Goal: Obtain resource: Obtain resource

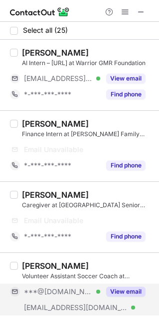
click at [118, 287] on button "View email" at bounding box center [125, 292] width 39 height 10
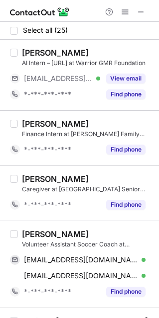
click at [27, 232] on div "[PERSON_NAME]" at bounding box center [55, 234] width 67 height 10
copy div "Ben"
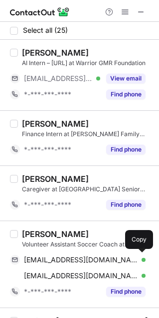
drag, startPoint x: 57, startPoint y: 258, endPoint x: 86, endPoint y: 246, distance: 31.0
click at [57, 258] on span "[EMAIL_ADDRESS][DOMAIN_NAME]" at bounding box center [81, 260] width 114 height 9
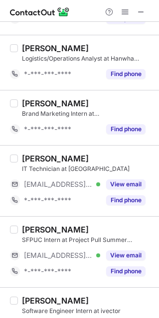
scroll to position [746, 0]
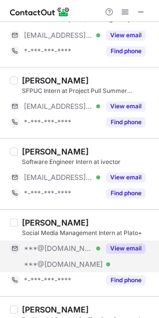
click at [120, 254] on button "View email" at bounding box center [125, 249] width 39 height 10
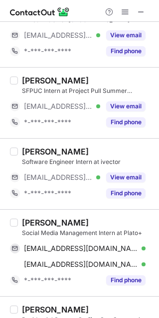
click at [32, 225] on div "[PERSON_NAME]" at bounding box center [55, 223] width 67 height 10
copy div "Shruti"
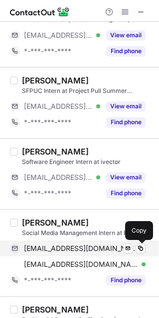
click at [43, 245] on div "[EMAIL_ADDRESS][DOMAIN_NAME] Verified Send email Copy" at bounding box center [77, 249] width 135 height 16
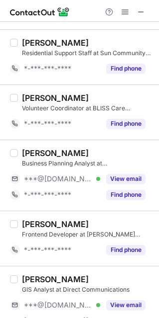
scroll to position [1044, 0]
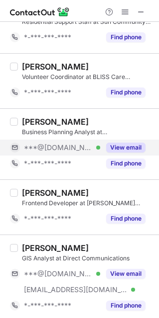
click at [107, 153] on button "View email" at bounding box center [125, 148] width 39 height 10
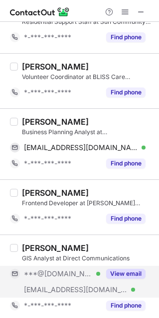
click at [116, 282] on div "View email" at bounding box center [122, 274] width 45 height 16
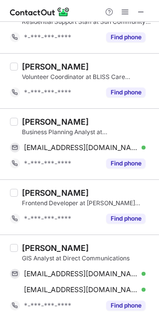
click at [27, 126] on div "[PERSON_NAME]" at bounding box center [55, 122] width 67 height 10
copy div "Hee"
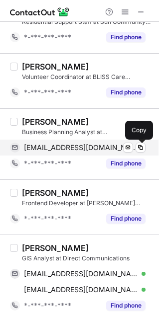
drag, startPoint x: 63, startPoint y: 149, endPoint x: 102, endPoint y: 146, distance: 38.9
click at [63, 149] on span "[EMAIL_ADDRESS][DOMAIN_NAME]" at bounding box center [81, 147] width 114 height 9
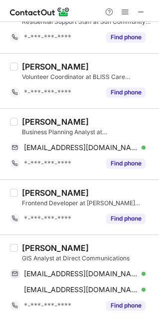
click at [39, 253] on div "[PERSON_NAME]" at bounding box center [55, 248] width 67 height 10
copy div "[PERSON_NAME]"
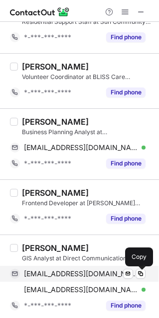
drag, startPoint x: 66, startPoint y: 282, endPoint x: 95, endPoint y: 273, distance: 30.7
click at [66, 279] on span "[EMAIL_ADDRESS][DOMAIN_NAME]" at bounding box center [81, 274] width 114 height 9
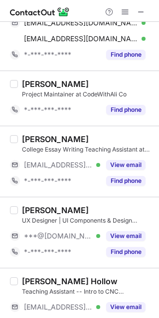
scroll to position [1343, 0]
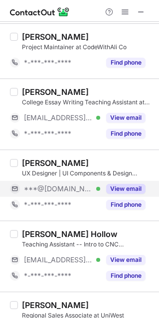
click at [130, 188] on div "View email" at bounding box center [122, 189] width 45 height 16
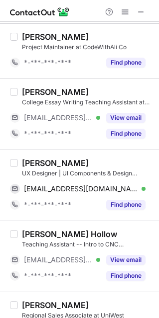
click at [30, 168] on div "[PERSON_NAME]" at bounding box center [55, 163] width 67 height 10
copy div "Grace"
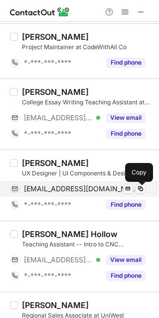
drag, startPoint x: 63, startPoint y: 196, endPoint x: 81, endPoint y: 196, distance: 18.4
click at [63, 193] on span "[EMAIL_ADDRESS][DOMAIN_NAME]" at bounding box center [81, 189] width 114 height 9
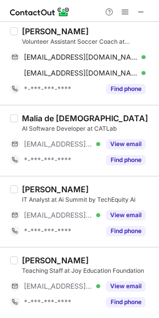
scroll to position [0, 0]
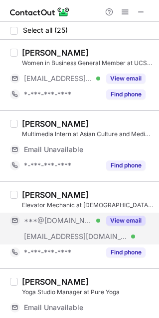
click at [121, 218] on button "View email" at bounding box center [125, 221] width 39 height 10
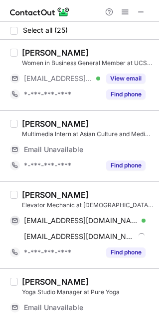
click at [33, 194] on div "[PERSON_NAME]" at bounding box center [55, 195] width 67 height 10
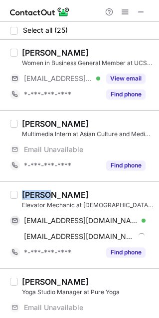
copy div "[PERSON_NAME]"
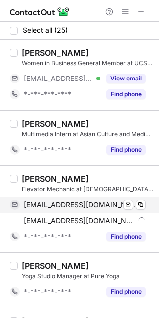
drag, startPoint x: 71, startPoint y: 202, endPoint x: 99, endPoint y: 202, distance: 28.3
click at [71, 202] on span "[EMAIL_ADDRESS][DOMAIN_NAME]" at bounding box center [81, 204] width 114 height 9
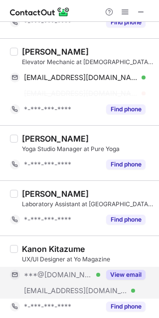
scroll to position [149, 0]
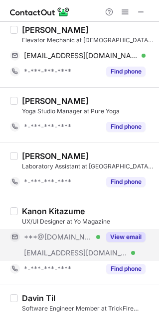
click at [126, 238] on button "View email" at bounding box center [125, 237] width 39 height 10
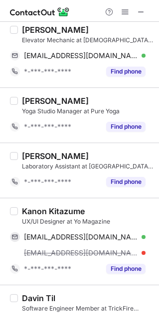
click at [31, 213] on div "Kanon Kitazume" at bounding box center [53, 211] width 63 height 10
copy div "Kanon"
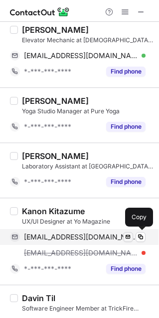
drag, startPoint x: 60, startPoint y: 239, endPoint x: 128, endPoint y: 234, distance: 68.8
click at [60, 239] on span "[EMAIL_ADDRESS][DOMAIN_NAME]" at bounding box center [81, 237] width 114 height 9
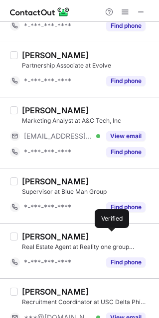
scroll to position [597, 0]
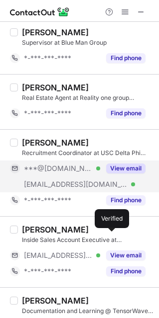
drag, startPoint x: 124, startPoint y: 165, endPoint x: 125, endPoint y: 174, distance: 9.1
click at [124, 165] on div "View email" at bounding box center [122, 169] width 45 height 16
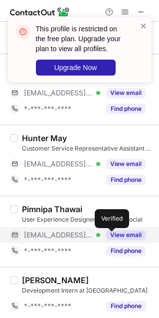
scroll to position [1361, 0]
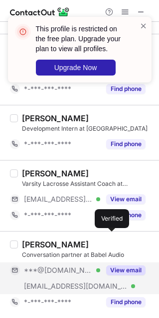
click at [124, 273] on button "View email" at bounding box center [125, 271] width 39 height 10
click at [145, 24] on span at bounding box center [143, 26] width 8 height 10
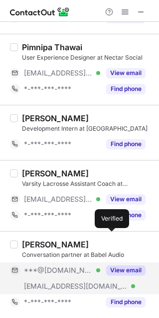
click at [119, 6] on div "This profile is restricted on the free plan. Upgrade your plan to view all prof…" at bounding box center [79, 159] width 159 height 318
click at [124, 6] on div at bounding box center [79, 11] width 159 height 22
click at [124, 10] on span at bounding box center [125, 12] width 8 height 8
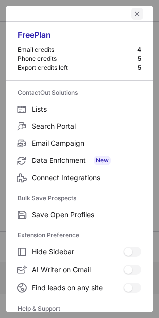
click at [133, 11] on span "left-button" at bounding box center [137, 14] width 8 height 8
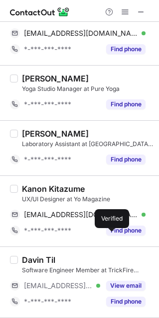
scroll to position [0, 0]
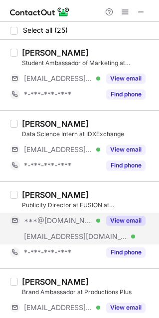
click at [113, 225] on button "View email" at bounding box center [125, 221] width 39 height 10
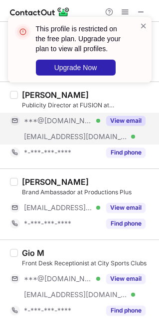
scroll to position [149, 0]
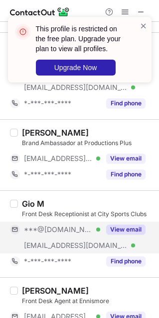
click at [118, 231] on button "View email" at bounding box center [125, 230] width 39 height 10
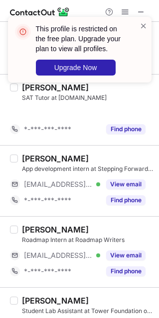
scroll to position [448, 0]
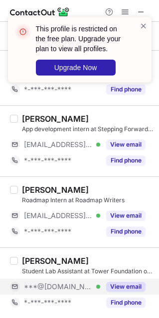
click at [133, 290] on button "View email" at bounding box center [125, 287] width 39 height 10
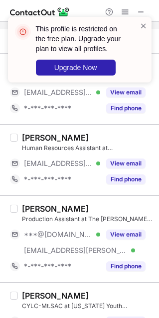
scroll to position [746, 0]
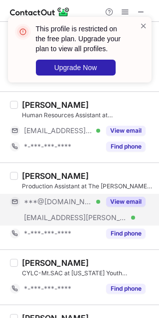
click at [116, 205] on button "View email" at bounding box center [125, 202] width 39 height 10
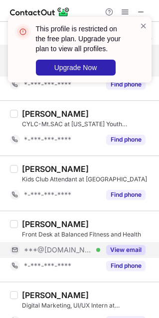
click at [127, 255] on button "View email" at bounding box center [125, 250] width 39 height 10
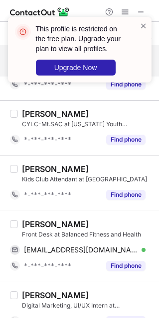
click at [40, 228] on div "[PERSON_NAME]" at bounding box center [55, 224] width 67 height 10
copy div "Faline"
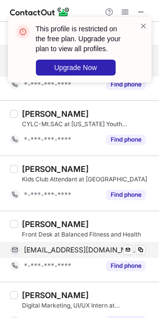
click at [26, 255] on span "[EMAIL_ADDRESS][DOMAIN_NAME]" at bounding box center [81, 250] width 114 height 9
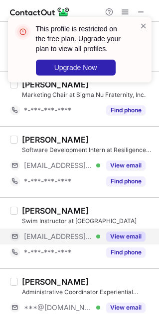
scroll to position [1456, 0]
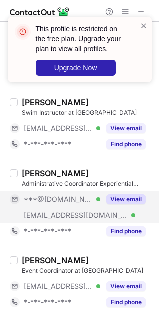
click at [123, 198] on button "View email" at bounding box center [125, 199] width 39 height 10
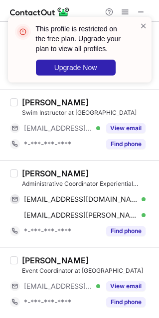
click at [36, 174] on div "[PERSON_NAME]" at bounding box center [55, 174] width 67 height 10
copy div "Phea"
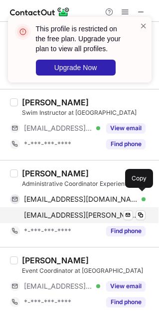
drag, startPoint x: 50, startPoint y: 202, endPoint x: 76, endPoint y: 207, distance: 26.8
click at [50, 202] on span "[EMAIL_ADDRESS][DOMAIN_NAME]" at bounding box center [81, 199] width 114 height 9
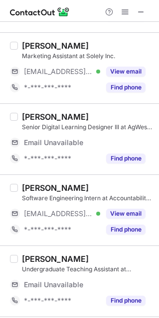
scroll to position [298, 0]
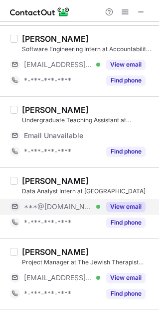
click at [109, 207] on button "View email" at bounding box center [125, 207] width 39 height 10
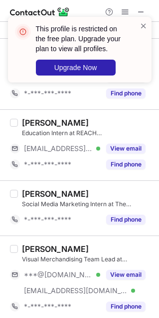
scroll to position [1328, 0]
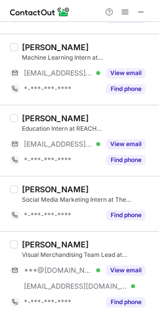
click at [126, 15] on div "This profile is restricted on the free plan. Upgrade your plan to view all prof…" at bounding box center [79, 54] width 159 height 94
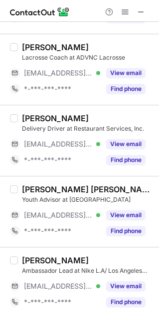
scroll to position [291, 0]
click at [127, 10] on span at bounding box center [125, 12] width 8 height 8
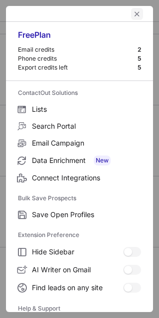
click at [133, 10] on span "left-button" at bounding box center [137, 14] width 8 height 8
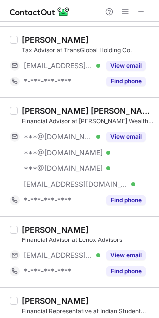
scroll to position [298, 0]
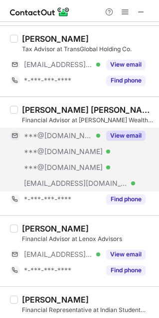
click at [131, 137] on button "View email" at bounding box center [125, 136] width 39 height 10
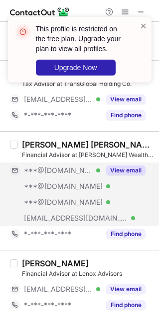
scroll to position [230, 0]
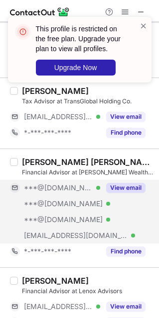
click at [127, 197] on div "***@[DOMAIN_NAME] Verified ***@[DOMAIN_NAME] Verified ***@[DOMAIN_NAME] Verifie…" at bounding box center [81, 212] width 143 height 64
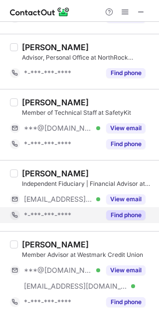
scroll to position [448, 0]
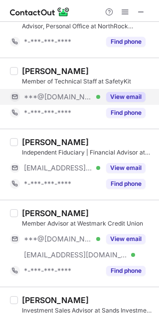
click at [118, 93] on div "View email" at bounding box center [122, 97] width 45 height 16
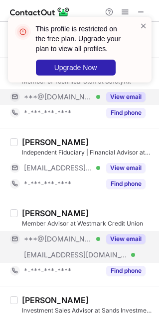
click at [130, 237] on button "View email" at bounding box center [125, 239] width 39 height 10
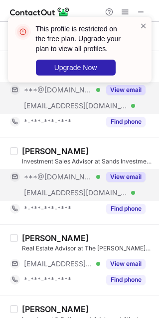
click at [121, 182] on button "View email" at bounding box center [125, 177] width 39 height 10
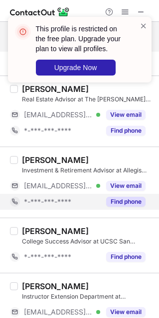
scroll to position [895, 0]
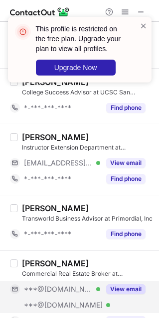
click at [121, 289] on button "View email" at bounding box center [125, 289] width 39 height 10
click at [145, 22] on span at bounding box center [143, 26] width 8 height 10
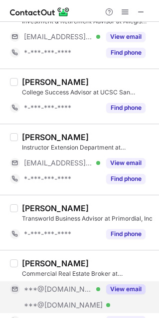
click at [127, 7] on div "This profile is restricted on the free plan. Upgrade your plan to view all prof…" at bounding box center [79, 54] width 159 height 94
click at [121, 11] on span at bounding box center [125, 12] width 8 height 8
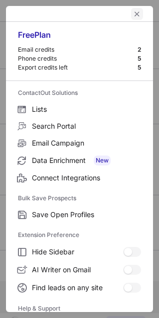
click at [133, 11] on span "left-button" at bounding box center [137, 14] width 8 height 8
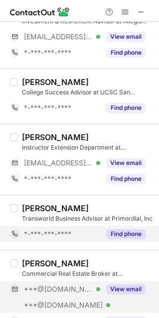
scroll to position [1044, 0]
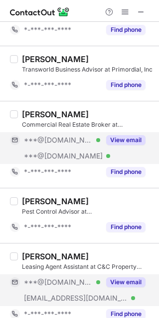
click at [115, 284] on button "View email" at bounding box center [125, 283] width 39 height 10
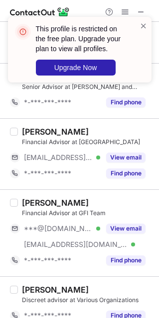
scroll to position [1343, 0]
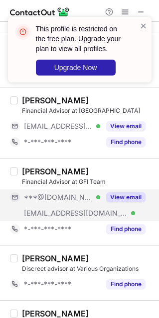
click at [118, 205] on div "View email" at bounding box center [122, 197] width 45 height 16
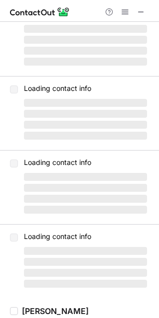
scroll to position [0, 0]
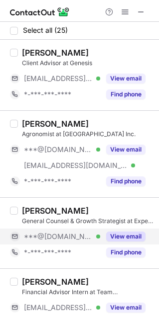
click at [123, 237] on button "View email" at bounding box center [125, 237] width 39 height 10
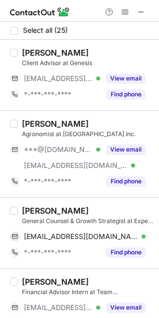
click at [34, 214] on div "[PERSON_NAME]" at bounding box center [55, 211] width 67 height 10
copy div "[PERSON_NAME]"
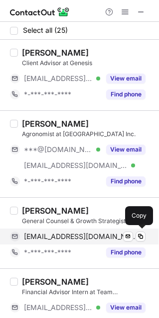
click at [70, 241] on span "[EMAIL_ADDRESS][DOMAIN_NAME]" at bounding box center [81, 236] width 114 height 9
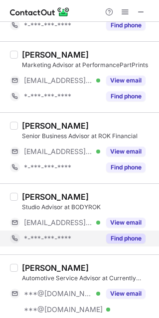
scroll to position [448, 0]
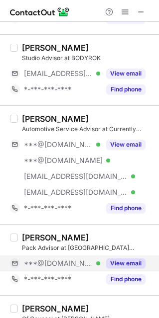
click at [121, 267] on button "View email" at bounding box center [125, 264] width 39 height 10
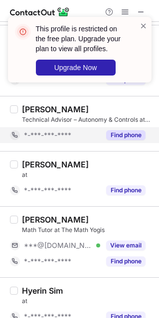
scroll to position [746, 0]
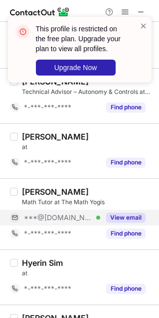
click at [124, 223] on button "View email" at bounding box center [125, 218] width 39 height 10
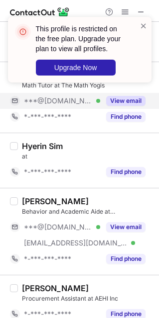
scroll to position [895, 0]
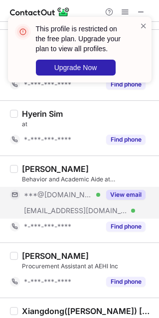
click at [125, 200] on button "View email" at bounding box center [125, 195] width 39 height 10
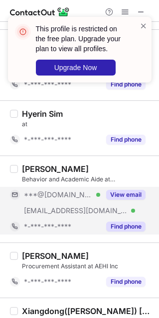
scroll to position [1044, 0]
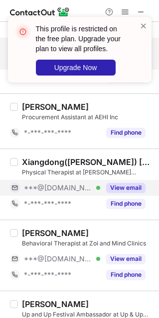
click at [130, 192] on button "View email" at bounding box center [125, 188] width 39 height 10
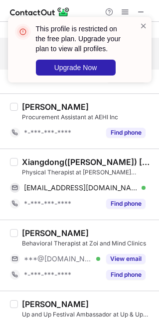
click at [45, 166] on div "Xiangdong([PERSON_NAME]) [PERSON_NAME], PT, DPT" at bounding box center [87, 162] width 131 height 10
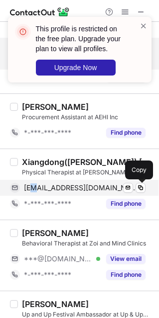
drag, startPoint x: 30, startPoint y: 189, endPoint x: 42, endPoint y: 189, distance: 12.4
click at [32, 189] on span "[EMAIL_ADDRESS][DOMAIN_NAME]" at bounding box center [81, 188] width 114 height 9
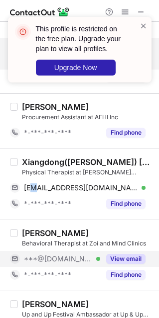
click at [133, 264] on button "View email" at bounding box center [125, 259] width 39 height 10
click at [142, 21] on span at bounding box center [143, 26] width 8 height 10
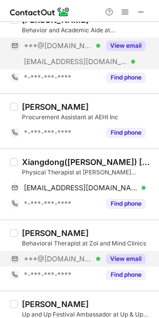
click at [126, 9] on div "This profile is restricted on the free plan. Upgrade your plan to view all prof…" at bounding box center [79, 54] width 159 height 94
click at [126, 9] on span at bounding box center [125, 12] width 8 height 8
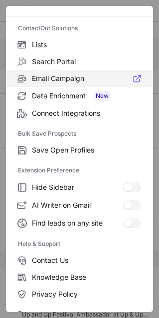
scroll to position [95, 0]
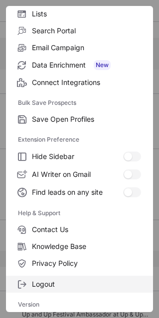
click at [75, 289] on label "Logout" at bounding box center [79, 284] width 147 height 17
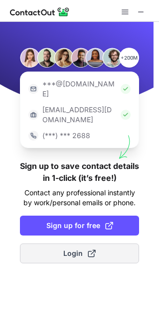
click at [71, 249] on span "Login" at bounding box center [79, 254] width 32 height 10
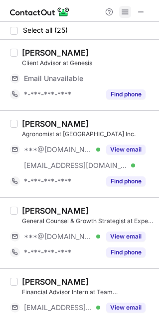
click at [121, 8] on span at bounding box center [125, 12] width 8 height 8
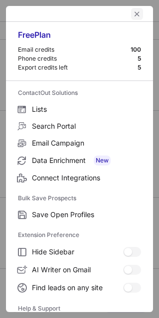
click at [133, 12] on span "left-button" at bounding box center [137, 14] width 8 height 8
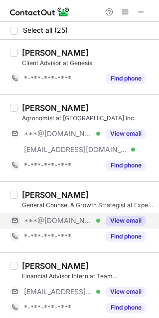
click at [124, 225] on button "View email" at bounding box center [125, 221] width 39 height 10
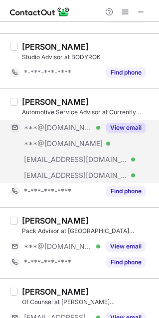
scroll to position [448, 0]
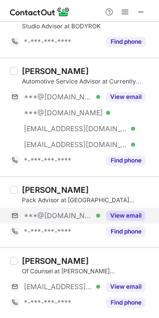
click at [118, 213] on button "View email" at bounding box center [125, 216] width 39 height 10
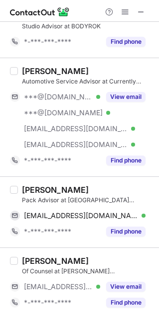
click at [33, 193] on div "[PERSON_NAME]" at bounding box center [55, 190] width 67 height 10
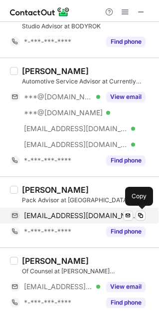
click at [56, 211] on div "[EMAIL_ADDRESS][DOMAIN_NAME] Verified Send email Copy" at bounding box center [77, 216] width 135 height 16
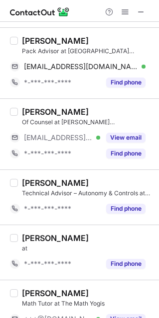
scroll to position [746, 0]
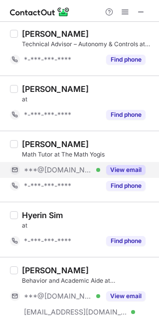
click at [124, 168] on button "View email" at bounding box center [125, 170] width 39 height 10
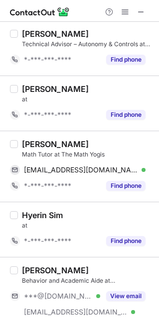
click at [40, 149] on div "[PERSON_NAME]" at bounding box center [55, 144] width 67 height 10
click at [37, 145] on div "[PERSON_NAME]" at bounding box center [55, 144] width 67 height 10
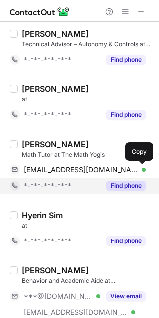
drag, startPoint x: 47, startPoint y: 172, endPoint x: 74, endPoint y: 184, distance: 29.4
click at [47, 171] on span "[EMAIL_ADDRESS][DOMAIN_NAME]" at bounding box center [81, 170] width 114 height 9
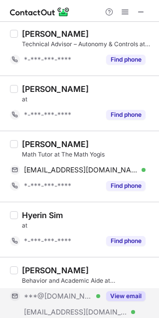
click at [124, 301] on button "View email" at bounding box center [125, 296] width 39 height 10
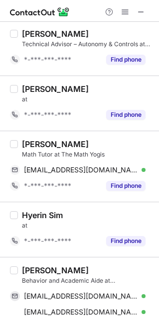
click at [37, 273] on div "[PERSON_NAME]" at bounding box center [55, 271] width 67 height 10
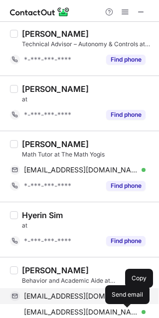
click at [56, 299] on span "[EMAIL_ADDRESS][DOMAIN_NAME]" at bounding box center [81, 296] width 114 height 9
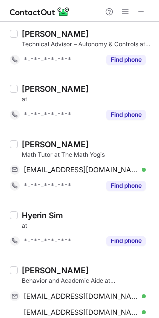
scroll to position [895, 0]
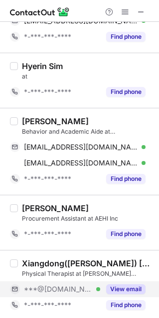
click at [112, 292] on button "View email" at bounding box center [125, 289] width 39 height 10
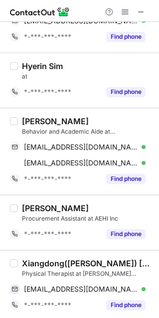
click at [43, 267] on div "Xiangdong([PERSON_NAME]) [PERSON_NAME], PT, DPT" at bounding box center [87, 264] width 131 height 10
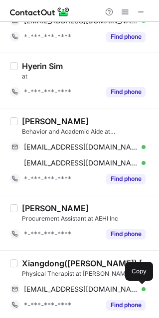
drag, startPoint x: 54, startPoint y: 292, endPoint x: 100, endPoint y: 270, distance: 51.6
click at [55, 291] on span "[EMAIL_ADDRESS][DOMAIN_NAME]" at bounding box center [81, 289] width 114 height 9
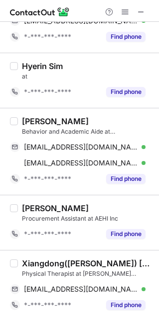
scroll to position [1044, 0]
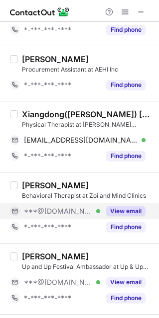
click at [124, 216] on button "View email" at bounding box center [125, 211] width 39 height 10
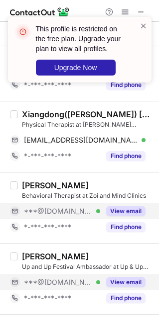
click at [127, 286] on button "View email" at bounding box center [125, 283] width 39 height 10
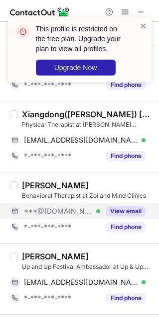
click at [34, 257] on div "[PERSON_NAME]" at bounding box center [55, 257] width 67 height 10
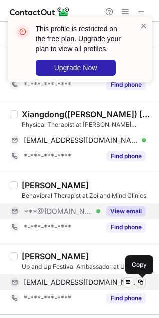
drag, startPoint x: 36, startPoint y: 287, endPoint x: 143, endPoint y: 283, distance: 107.5
click at [36, 286] on span "[EMAIL_ADDRESS][DOMAIN_NAME]" at bounding box center [81, 282] width 114 height 9
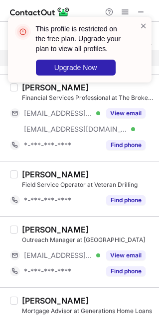
scroll to position [1440, 0]
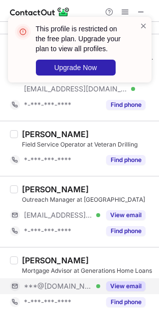
click at [124, 292] on div "View email" at bounding box center [122, 287] width 45 height 16
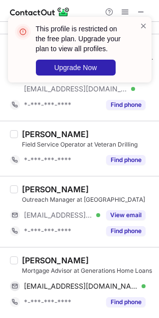
click at [38, 264] on div "[PERSON_NAME]" at bounding box center [55, 261] width 67 height 10
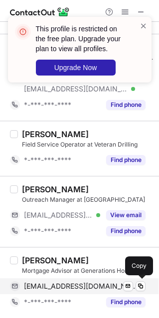
drag, startPoint x: 65, startPoint y: 283, endPoint x: 110, endPoint y: 283, distance: 45.8
click at [65, 283] on span "[EMAIL_ADDRESS][DOMAIN_NAME]" at bounding box center [81, 286] width 114 height 9
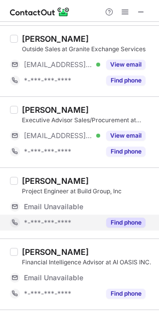
scroll to position [448, 0]
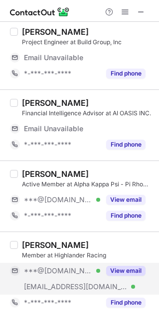
click at [127, 271] on button "View email" at bounding box center [125, 271] width 39 height 10
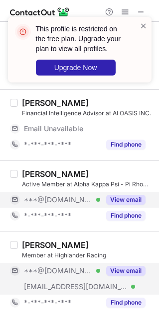
click at [122, 197] on button "View email" at bounding box center [125, 200] width 39 height 10
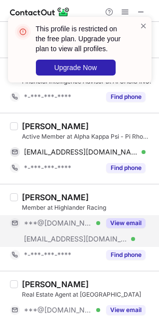
scroll to position [432, 0]
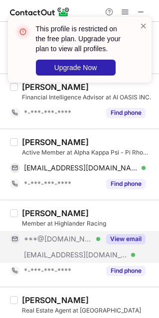
click at [34, 176] on div "[EMAIL_ADDRESS][DOMAIN_NAME] Verified Send email Copy" at bounding box center [77, 168] width 135 height 16
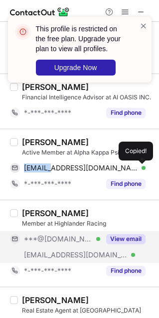
click at [34, 176] on div "[EMAIL_ADDRESS][DOMAIN_NAME] Verified Send email Copied!" at bounding box center [77, 168] width 135 height 16
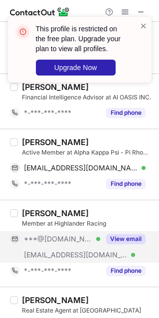
click at [34, 144] on div "[PERSON_NAME]" at bounding box center [55, 142] width 67 height 10
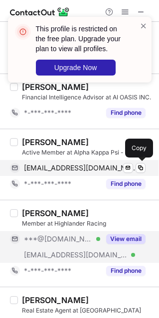
drag, startPoint x: 36, startPoint y: 167, endPoint x: 67, endPoint y: 174, distance: 31.6
click at [37, 167] on span "[EMAIL_ADDRESS][DOMAIN_NAME]" at bounding box center [81, 168] width 114 height 9
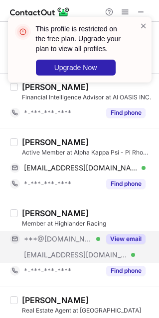
click at [130, 240] on button "View email" at bounding box center [125, 239] width 39 height 10
click at [115, 244] on button "View email" at bounding box center [125, 239] width 39 height 10
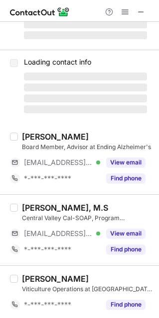
scroll to position [0, 0]
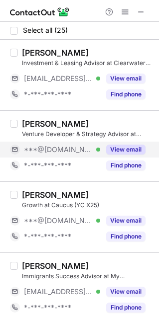
click at [121, 152] on button "View email" at bounding box center [125, 150] width 39 height 10
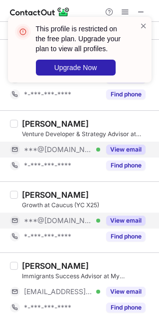
click at [133, 224] on button "View email" at bounding box center [125, 221] width 39 height 10
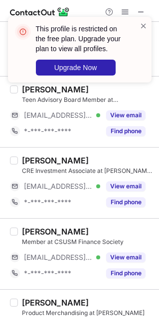
scroll to position [298, 0]
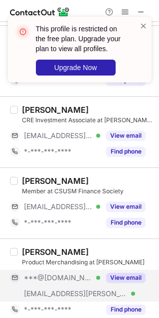
click at [116, 272] on div "[PERSON_NAME] Product Merchandising at [PERSON_NAME] ***@[DOMAIN_NAME] Verified…" at bounding box center [85, 282] width 135 height 71
click at [121, 275] on button "View email" at bounding box center [125, 278] width 39 height 10
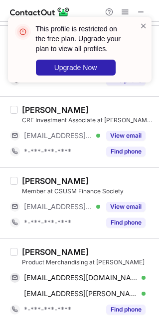
click at [33, 255] on div "[PERSON_NAME]" at bounding box center [55, 252] width 67 height 10
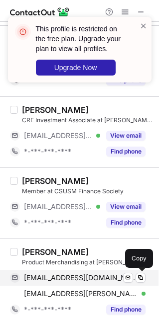
drag, startPoint x: 74, startPoint y: 275, endPoint x: 94, endPoint y: 279, distance: 21.3
click at [74, 275] on span "[EMAIL_ADDRESS][DOMAIN_NAME]" at bounding box center [81, 278] width 114 height 9
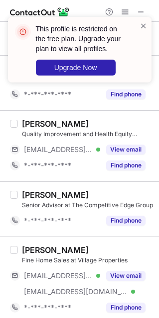
scroll to position [1440, 0]
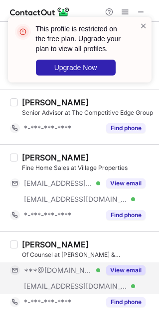
click at [126, 274] on button "View email" at bounding box center [125, 271] width 39 height 10
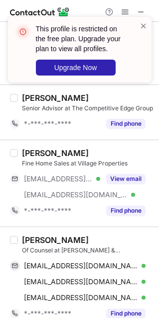
click at [33, 243] on div "[PERSON_NAME]" at bounding box center [55, 240] width 67 height 10
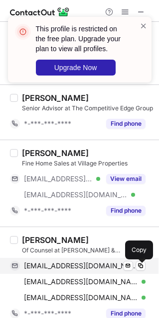
click at [58, 271] on span "[EMAIL_ADDRESS][DOMAIN_NAME]" at bounding box center [81, 266] width 114 height 9
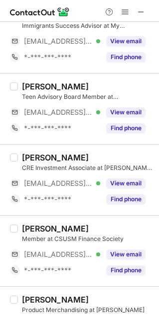
scroll to position [0, 0]
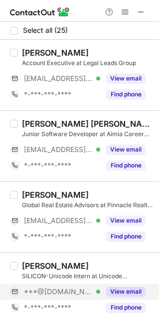
click at [121, 296] on button "View email" at bounding box center [125, 292] width 39 height 10
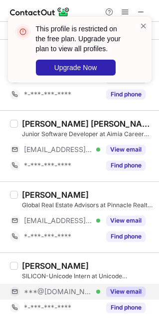
scroll to position [149, 0]
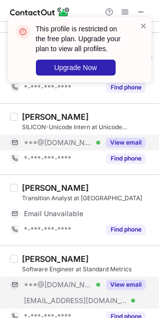
click at [123, 291] on div "View email" at bounding box center [122, 285] width 45 height 16
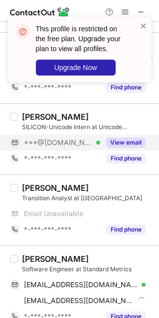
click at [28, 262] on div "[PERSON_NAME]" at bounding box center [55, 259] width 67 height 10
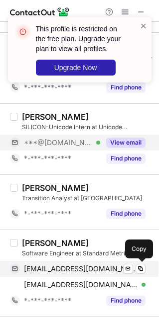
click at [63, 273] on span "[EMAIL_ADDRESS][DOMAIN_NAME]" at bounding box center [81, 269] width 114 height 9
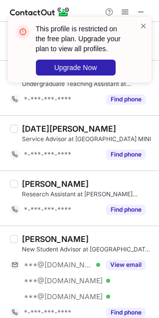
scroll to position [746, 0]
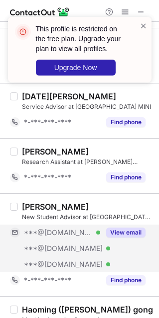
click at [115, 238] on button "View email" at bounding box center [125, 233] width 39 height 10
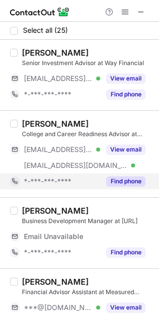
scroll to position [149, 0]
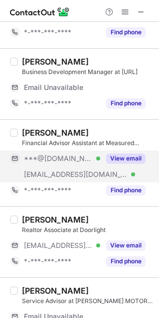
click at [116, 160] on button "View email" at bounding box center [125, 159] width 39 height 10
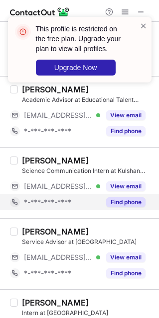
scroll to position [863, 0]
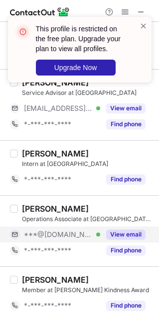
click at [132, 234] on button "View email" at bounding box center [125, 235] width 39 height 10
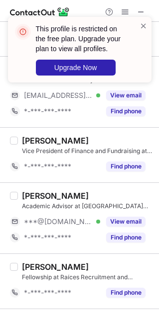
scroll to position [1161, 0]
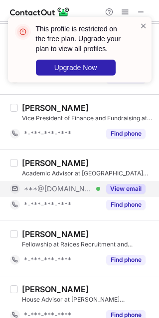
click at [119, 192] on button "View email" at bounding box center [125, 189] width 39 height 10
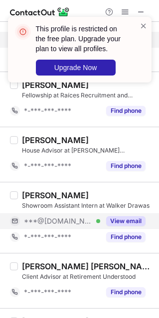
click at [135, 223] on button "View email" at bounding box center [125, 221] width 39 height 10
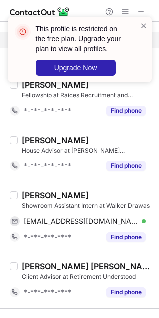
click at [35, 192] on div "[PERSON_NAME] Showroom Assistant Intern at Walker Drawas [EMAIL_ADDRESS][DOMAIN…" at bounding box center [79, 217] width 159 height 71
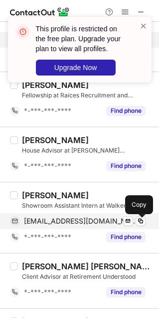
drag, startPoint x: 63, startPoint y: 222, endPoint x: 87, endPoint y: 218, distance: 24.3
click at [63, 222] on span "[EMAIL_ADDRESS][DOMAIN_NAME]" at bounding box center [81, 221] width 114 height 9
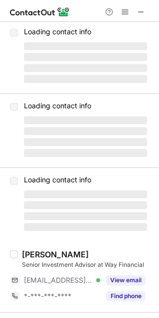
scroll to position [0, 0]
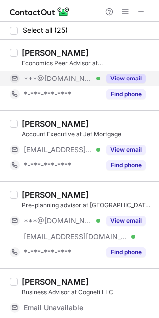
click at [121, 80] on button "View email" at bounding box center [125, 79] width 39 height 10
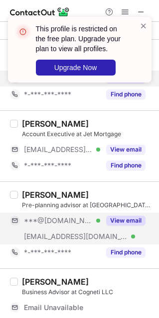
click at [125, 216] on button "View email" at bounding box center [125, 221] width 39 height 10
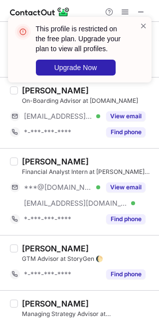
scroll to position [1029, 0]
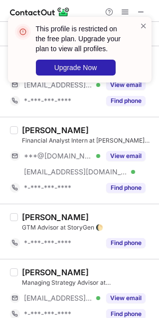
click at [131, 145] on div "Financial Analyst Intern at [PERSON_NAME] WEALTH" at bounding box center [87, 140] width 131 height 9
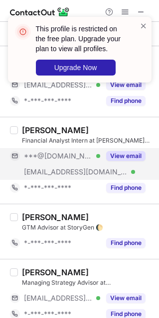
click at [130, 156] on button "View email" at bounding box center [125, 156] width 39 height 10
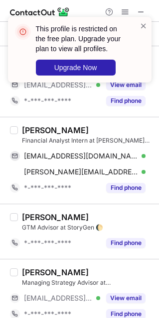
click at [30, 134] on div "[PERSON_NAME]" at bounding box center [55, 130] width 67 height 10
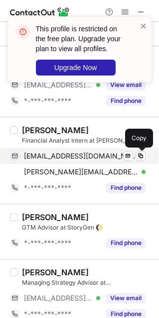
click at [73, 161] on span "[EMAIL_ADDRESS][DOMAIN_NAME]" at bounding box center [81, 156] width 114 height 9
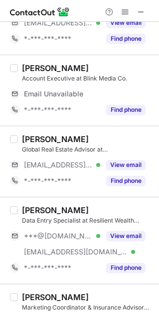
scroll to position [149, 0]
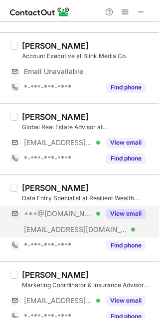
click at [124, 216] on button "View email" at bounding box center [125, 214] width 39 height 10
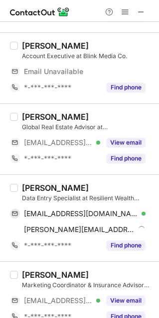
click at [28, 191] on div "[PERSON_NAME]" at bounding box center [55, 188] width 67 height 10
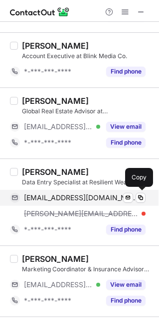
drag, startPoint x: 62, startPoint y: 198, endPoint x: 85, endPoint y: 195, distance: 23.6
click at [63, 197] on span "[EMAIL_ADDRESS][DOMAIN_NAME]" at bounding box center [81, 197] width 114 height 9
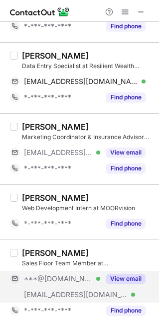
scroll to position [298, 0]
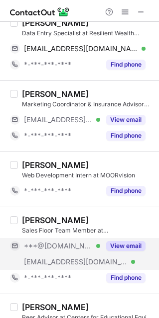
click at [119, 251] on button "View email" at bounding box center [125, 246] width 39 height 10
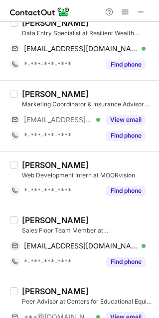
click at [27, 225] on div "[PERSON_NAME]" at bounding box center [55, 220] width 67 height 10
click at [28, 225] on div "[PERSON_NAME]" at bounding box center [55, 220] width 67 height 10
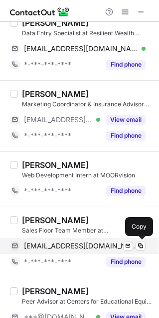
click at [57, 248] on span "[EMAIL_ADDRESS][DOMAIN_NAME]" at bounding box center [81, 246] width 114 height 9
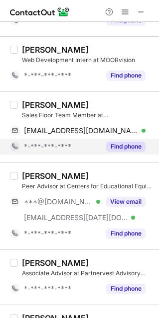
scroll to position [448, 0]
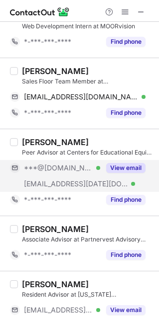
click at [112, 167] on button "View email" at bounding box center [125, 168] width 39 height 10
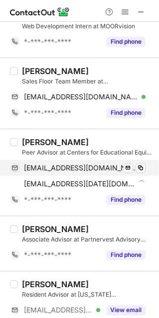
click at [27, 140] on div "[PERSON_NAME]" at bounding box center [55, 142] width 67 height 10
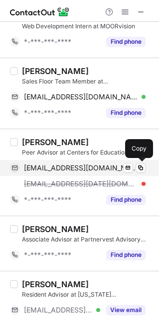
click at [81, 173] on span "[EMAIL_ADDRESS][DOMAIN_NAME]" at bounding box center [81, 168] width 114 height 9
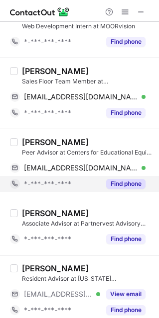
scroll to position [597, 0]
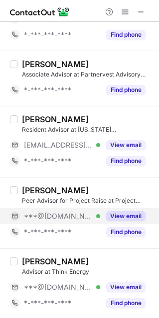
click at [115, 212] on div "View email" at bounding box center [122, 216] width 45 height 16
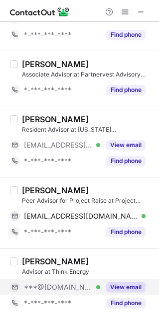
click at [113, 283] on div "View email" at bounding box center [122, 288] width 45 height 16
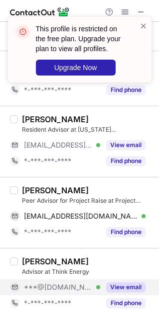
click at [40, 191] on div "[PERSON_NAME]" at bounding box center [55, 191] width 67 height 10
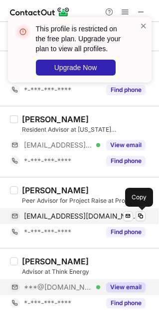
click at [75, 216] on span "[EMAIL_ADDRESS][DOMAIN_NAME]" at bounding box center [81, 216] width 114 height 9
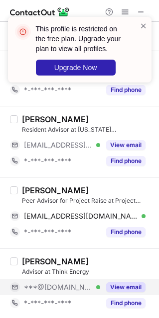
scroll to position [746, 0]
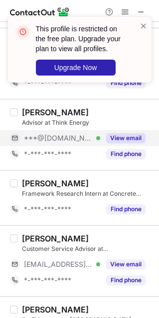
click at [121, 142] on button "View email" at bounding box center [125, 138] width 39 height 10
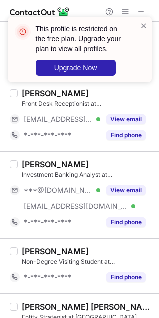
scroll to position [1194, 0]
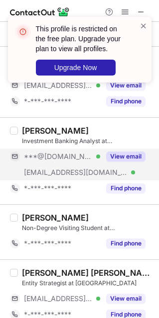
click at [121, 159] on button "View email" at bounding box center [125, 157] width 39 height 10
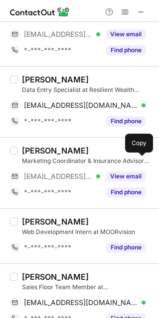
scroll to position [0, 0]
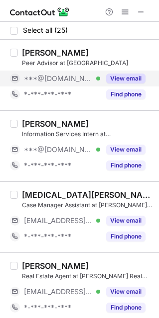
click at [128, 80] on button "View email" at bounding box center [125, 79] width 39 height 10
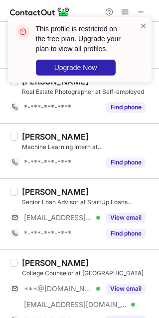
scroll to position [1424, 0]
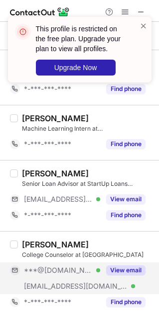
click at [130, 273] on button "View email" at bounding box center [125, 271] width 39 height 10
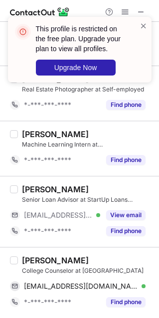
scroll to position [1408, 0]
click at [35, 260] on div "[PERSON_NAME]" at bounding box center [55, 261] width 67 height 10
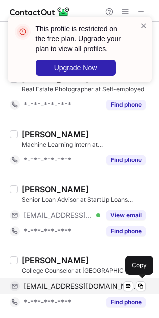
click at [61, 287] on span "[EMAIL_ADDRESS][DOMAIN_NAME]" at bounding box center [81, 286] width 114 height 9
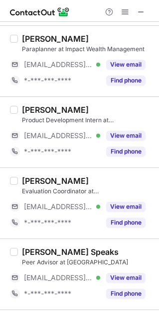
scroll to position [448, 0]
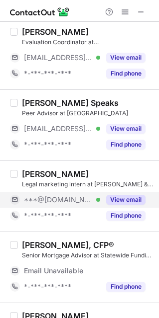
click at [118, 198] on button "View email" at bounding box center [125, 200] width 39 height 10
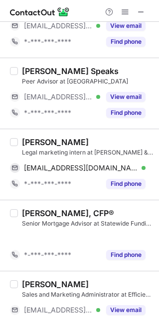
scroll to position [416, 0]
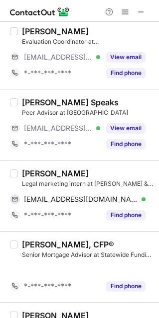
click at [36, 178] on div "[PERSON_NAME]" at bounding box center [55, 174] width 67 height 10
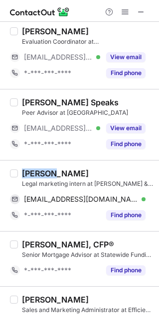
click at [36, 178] on div "[PERSON_NAME]" at bounding box center [55, 174] width 67 height 10
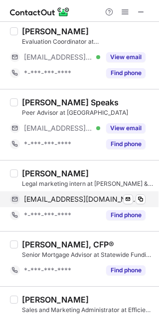
click at [73, 203] on span "[EMAIL_ADDRESS][DOMAIN_NAME]" at bounding box center [81, 199] width 114 height 9
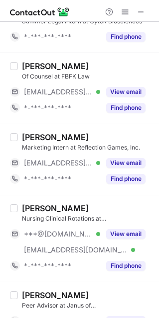
scroll to position [864, 0]
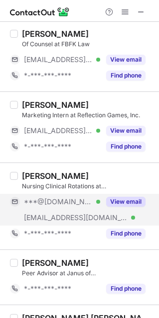
click at [110, 198] on div "View email" at bounding box center [122, 202] width 45 height 16
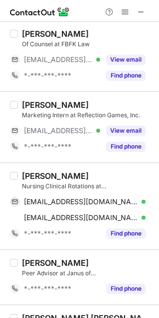
click at [33, 180] on div "[PERSON_NAME]" at bounding box center [55, 176] width 67 height 10
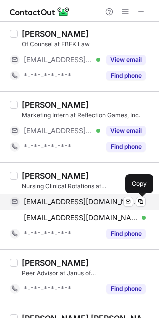
click at [45, 206] on span "[EMAIL_ADDRESS][DOMAIN_NAME]" at bounding box center [81, 201] width 114 height 9
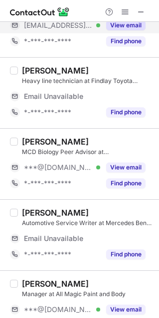
scroll to position [149, 0]
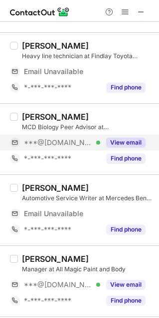
click at [124, 140] on button "View email" at bounding box center [125, 143] width 39 height 10
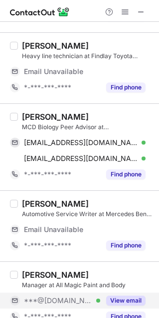
click at [121, 300] on button "View email" at bounding box center [125, 301] width 39 height 10
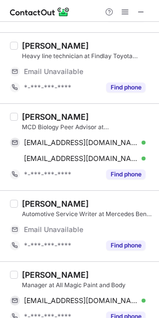
click at [35, 114] on div "[PERSON_NAME]" at bounding box center [55, 117] width 67 height 10
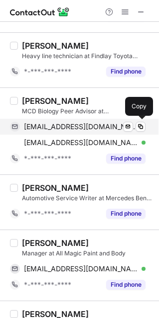
drag, startPoint x: 38, startPoint y: 132, endPoint x: 45, endPoint y: 131, distance: 7.0
click at [39, 131] on div "[EMAIL_ADDRESS][DOMAIN_NAME] Verified Send email Copy" at bounding box center [77, 127] width 135 height 16
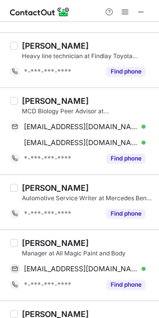
click at [38, 244] on div "[PERSON_NAME]" at bounding box center [55, 243] width 67 height 10
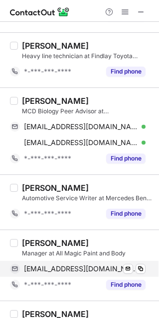
drag, startPoint x: 56, startPoint y: 267, endPoint x: 100, endPoint y: 267, distance: 44.3
click at [62, 267] on span "[EMAIL_ADDRESS][DOMAIN_NAME]" at bounding box center [81, 269] width 114 height 9
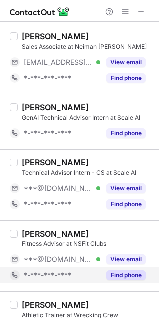
scroll to position [448, 0]
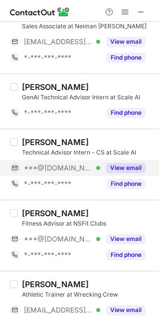
click at [121, 167] on button "View email" at bounding box center [125, 168] width 39 height 10
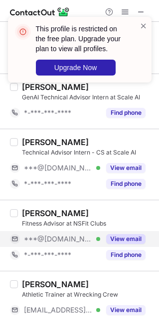
click at [118, 243] on button "View email" at bounding box center [125, 239] width 39 height 10
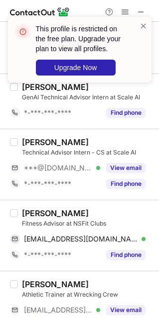
click at [30, 218] on div "[PERSON_NAME]" at bounding box center [55, 213] width 67 height 10
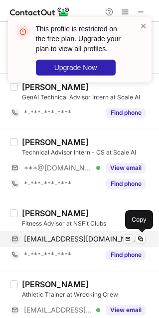
drag, startPoint x: 48, startPoint y: 243, endPoint x: 79, endPoint y: 241, distance: 30.9
click at [50, 242] on span "[EMAIL_ADDRESS][DOMAIN_NAME]" at bounding box center [81, 239] width 114 height 9
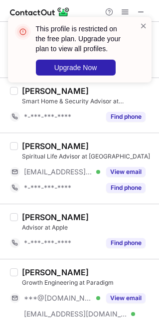
scroll to position [746, 0]
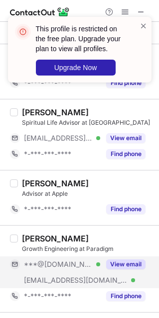
click at [133, 270] on button "View email" at bounding box center [125, 265] width 39 height 10
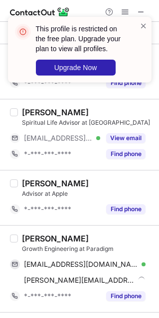
click at [30, 240] on div "[PERSON_NAME]" at bounding box center [55, 239] width 67 height 10
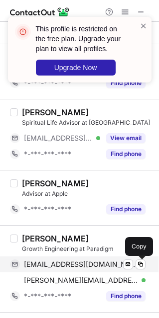
click at [55, 273] on div "[PERSON_NAME][EMAIL_ADDRESS][DOMAIN_NAME] Verified Send email Copy" at bounding box center [77, 265] width 135 height 16
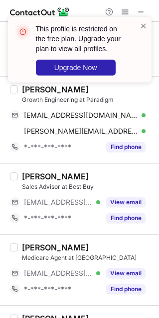
scroll to position [1044, 0]
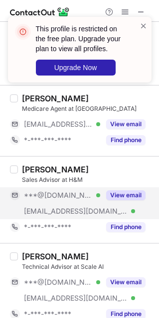
click at [121, 203] on div "View email" at bounding box center [122, 196] width 45 height 16
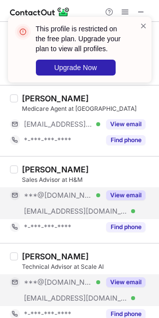
click at [114, 285] on button "View email" at bounding box center [125, 283] width 39 height 10
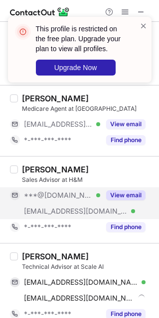
click at [31, 255] on div "[PERSON_NAME]" at bounding box center [55, 257] width 67 height 10
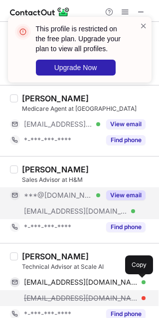
drag, startPoint x: 68, startPoint y: 289, endPoint x: 115, endPoint y: 296, distance: 47.8
click at [72, 287] on span "[EMAIL_ADDRESS][DOMAIN_NAME]" at bounding box center [81, 282] width 114 height 9
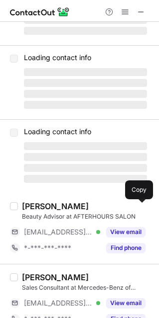
scroll to position [0, 0]
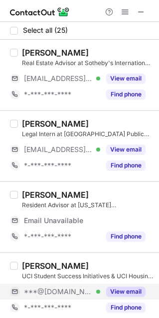
click at [114, 295] on button "View email" at bounding box center [125, 292] width 39 height 10
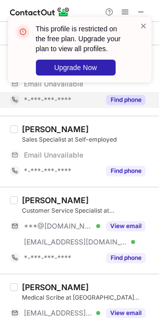
scroll to position [448, 0]
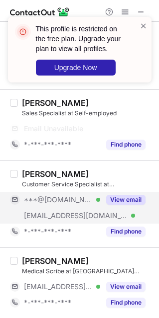
click at [125, 205] on button "View email" at bounding box center [125, 200] width 39 height 10
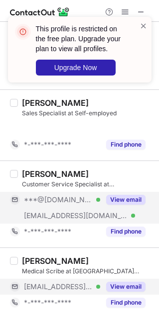
scroll to position [416, 0]
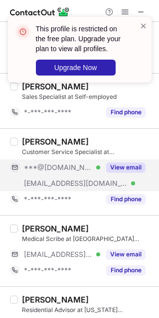
click at [129, 166] on button "View email" at bounding box center [125, 168] width 39 height 10
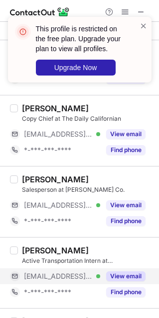
scroll to position [715, 0]
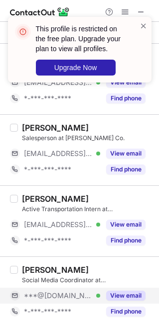
click at [129, 298] on button "View email" at bounding box center [125, 296] width 39 height 10
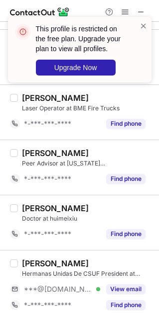
scroll to position [1162, 0]
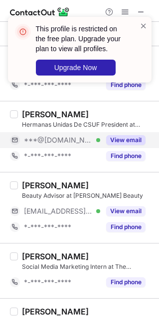
click at [123, 140] on button "View email" at bounding box center [125, 140] width 39 height 10
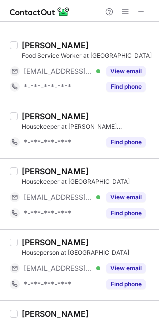
scroll to position [816, 0]
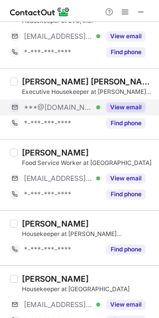
click at [124, 110] on button "View email" at bounding box center [125, 107] width 39 height 10
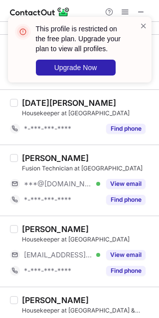
scroll to position [0, 0]
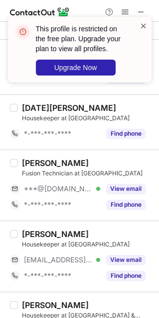
click at [142, 22] on span at bounding box center [143, 26] width 8 height 10
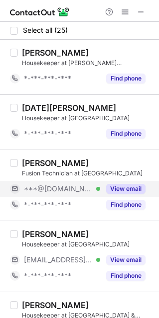
click at [127, 189] on button "View email" at bounding box center [125, 189] width 39 height 10
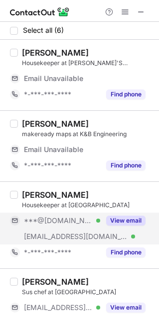
click at [124, 222] on button "View email" at bounding box center [125, 221] width 39 height 10
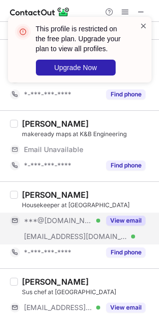
click at [142, 22] on span at bounding box center [143, 26] width 8 height 10
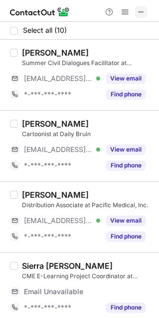
click at [139, 12] on span at bounding box center [141, 12] width 8 height 8
